Goal: Find specific page/section

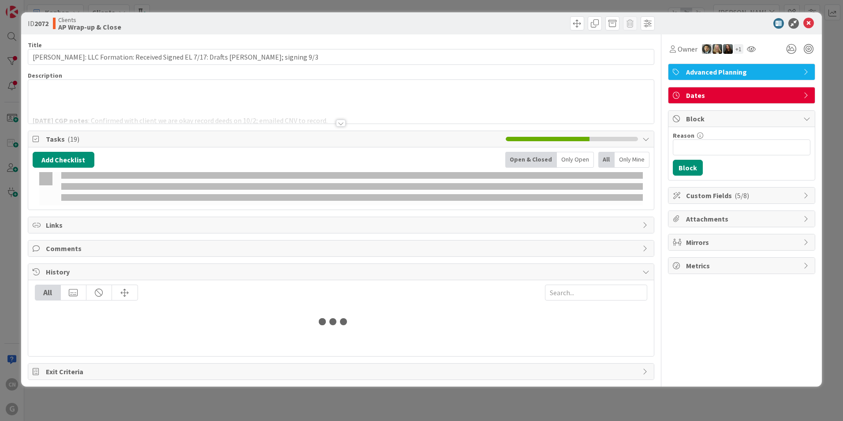
type input "[PERSON_NAME]"
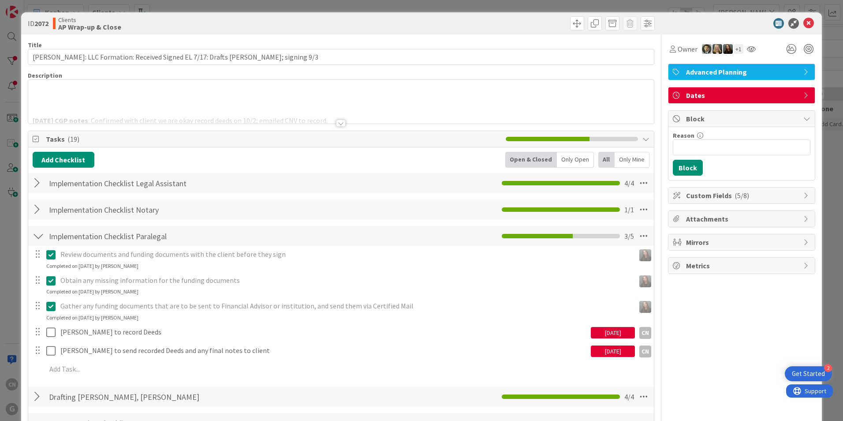
click at [165, 96] on p at bounding box center [341, 101] width 617 height 10
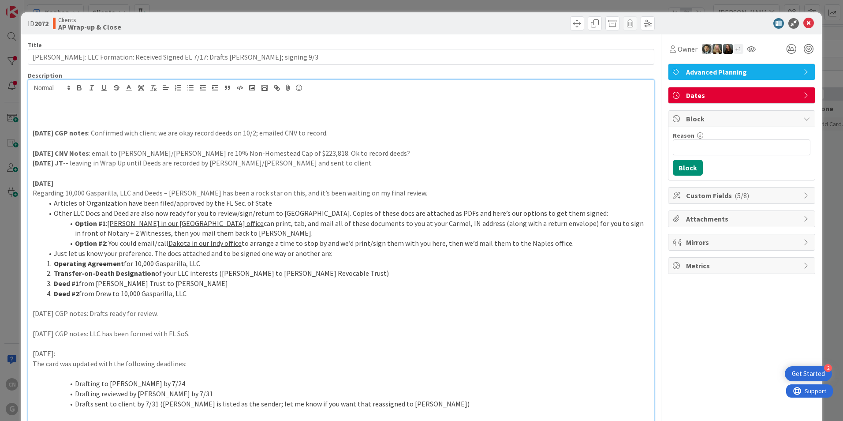
click at [95, 118] on p at bounding box center [341, 123] width 617 height 10
click at [804, 23] on icon at bounding box center [809, 23] width 11 height 11
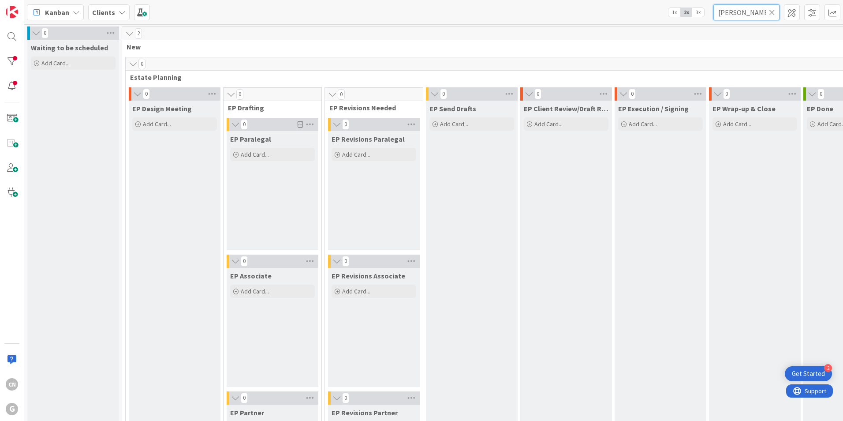
click at [750, 11] on input "[PERSON_NAME]" at bounding box center [747, 12] width 66 height 16
